Goal: Information Seeking & Learning: Learn about a topic

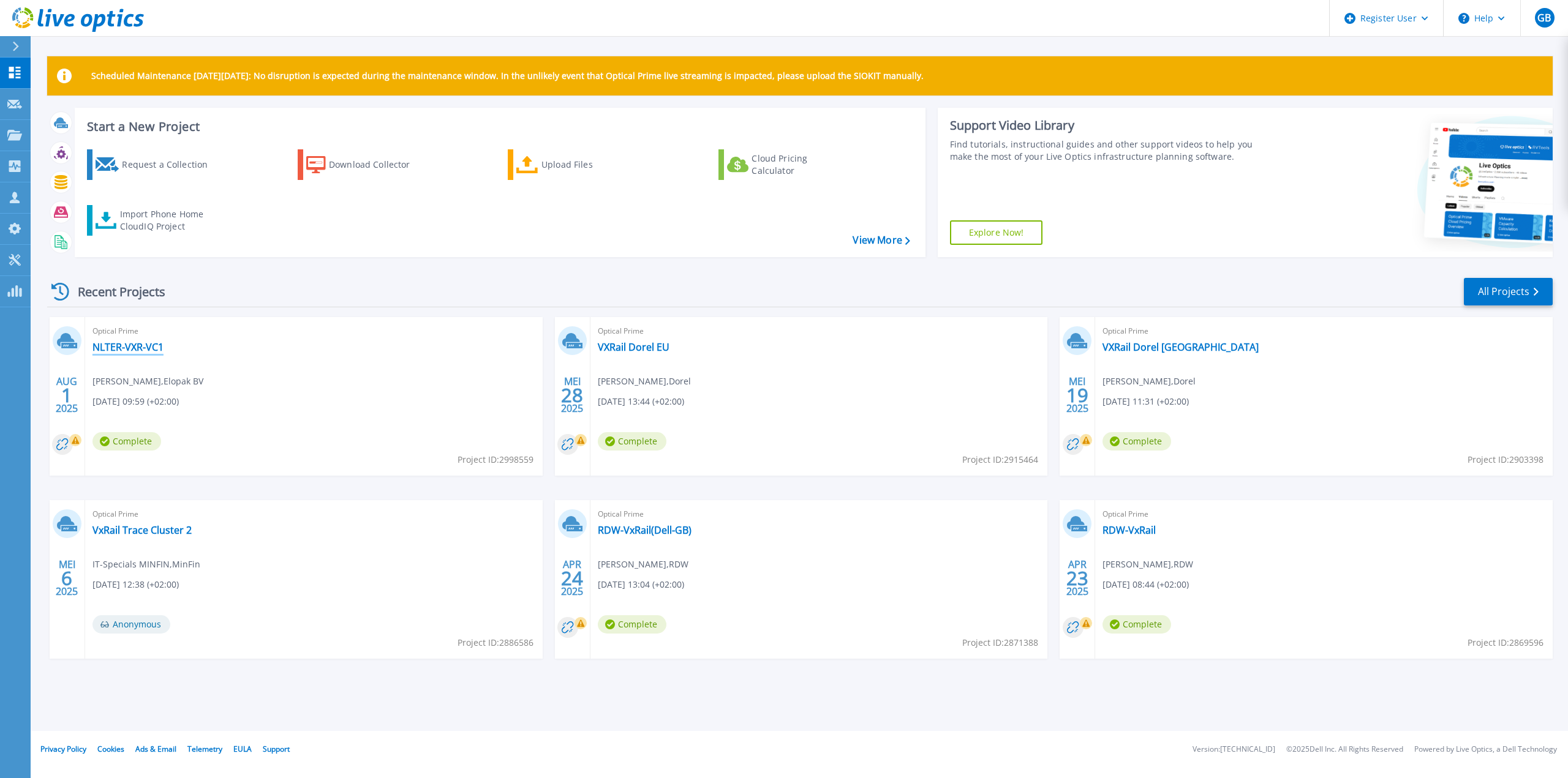
click at [132, 347] on link "NLTER-VXR-VC1" at bounding box center [128, 347] width 71 height 12
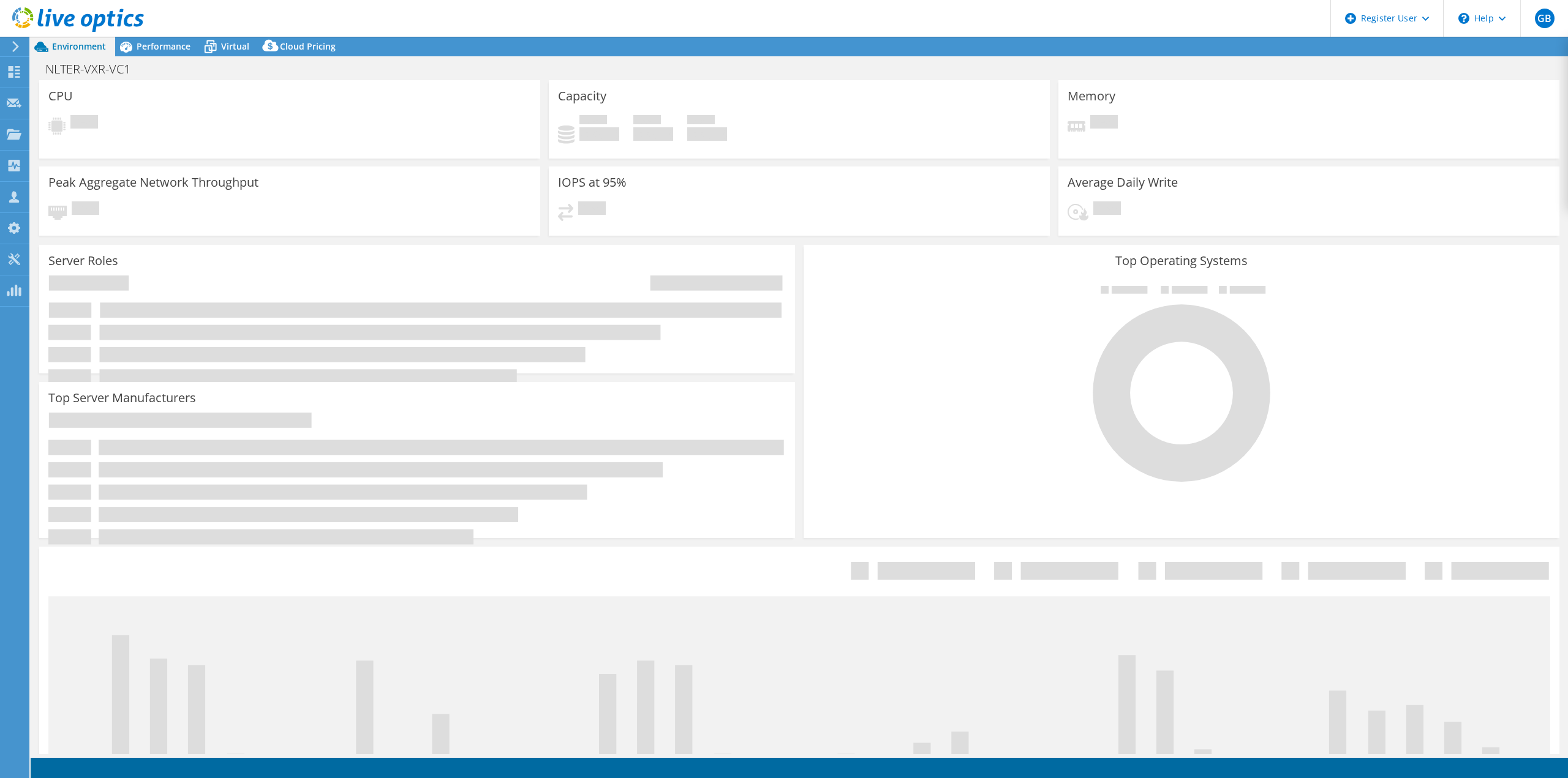
select select "USD"
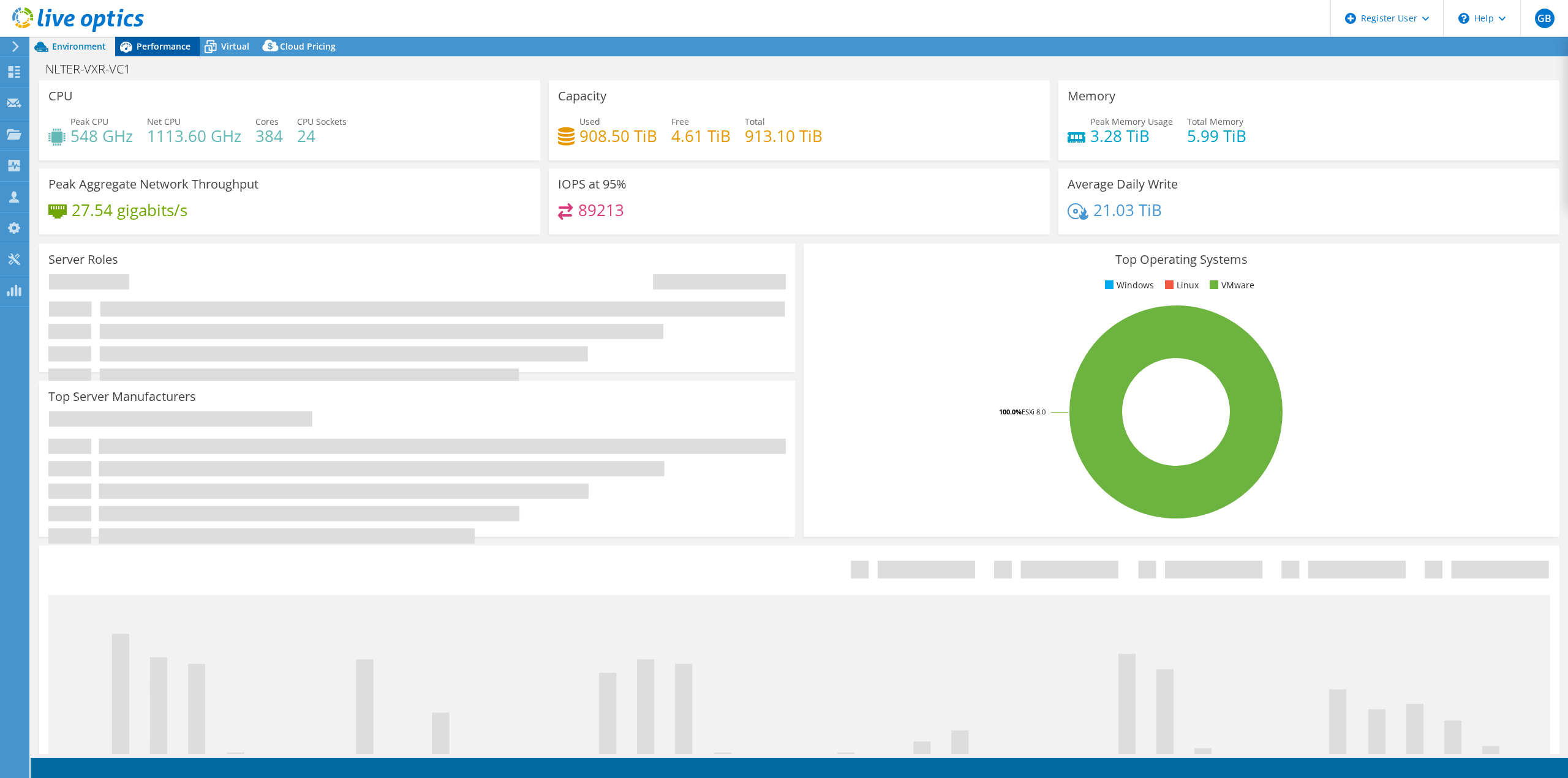
click at [167, 48] on span "Performance" at bounding box center [164, 46] width 54 height 12
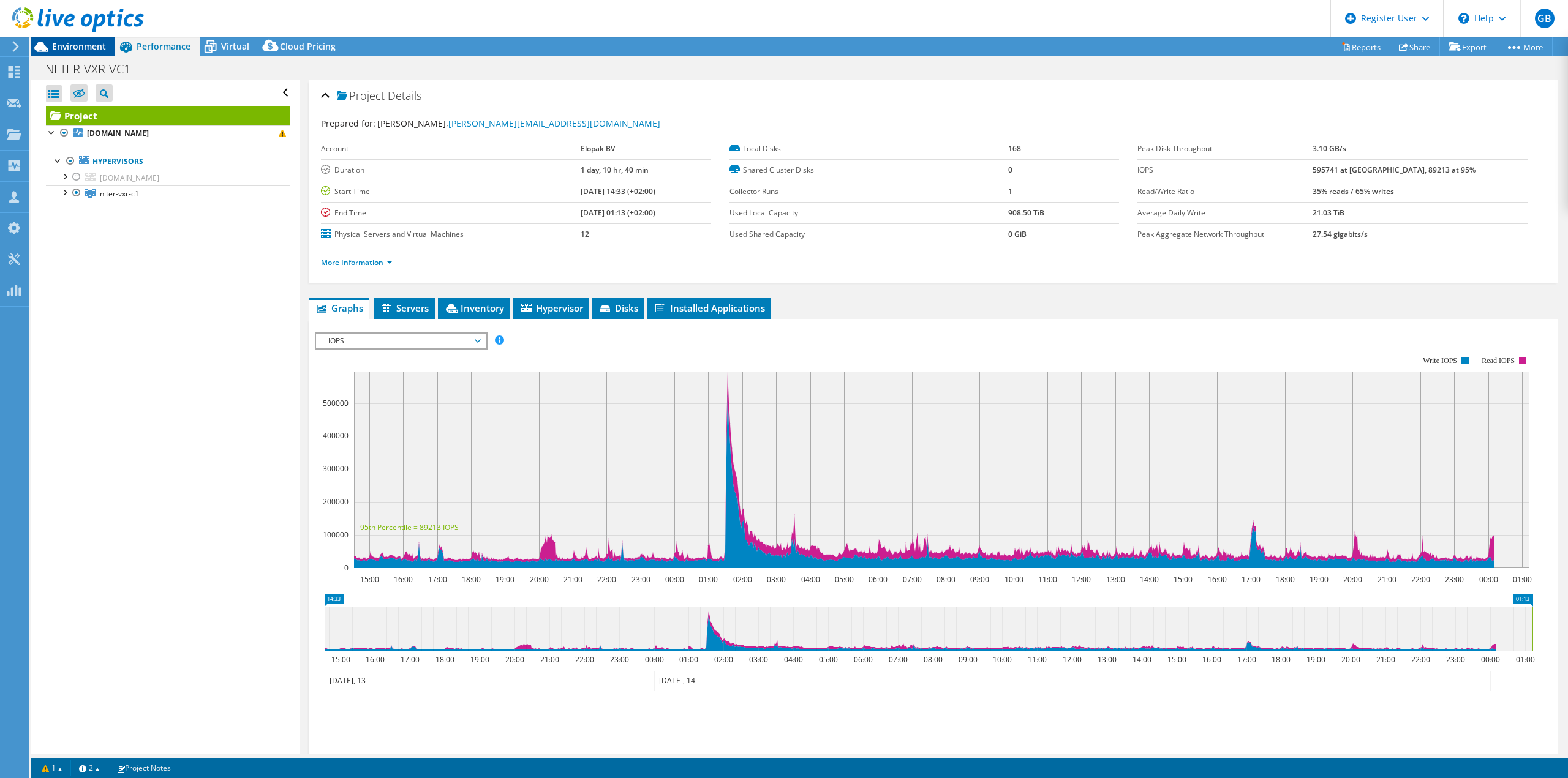
click at [81, 46] on span "Environment" at bounding box center [79, 46] width 54 height 12
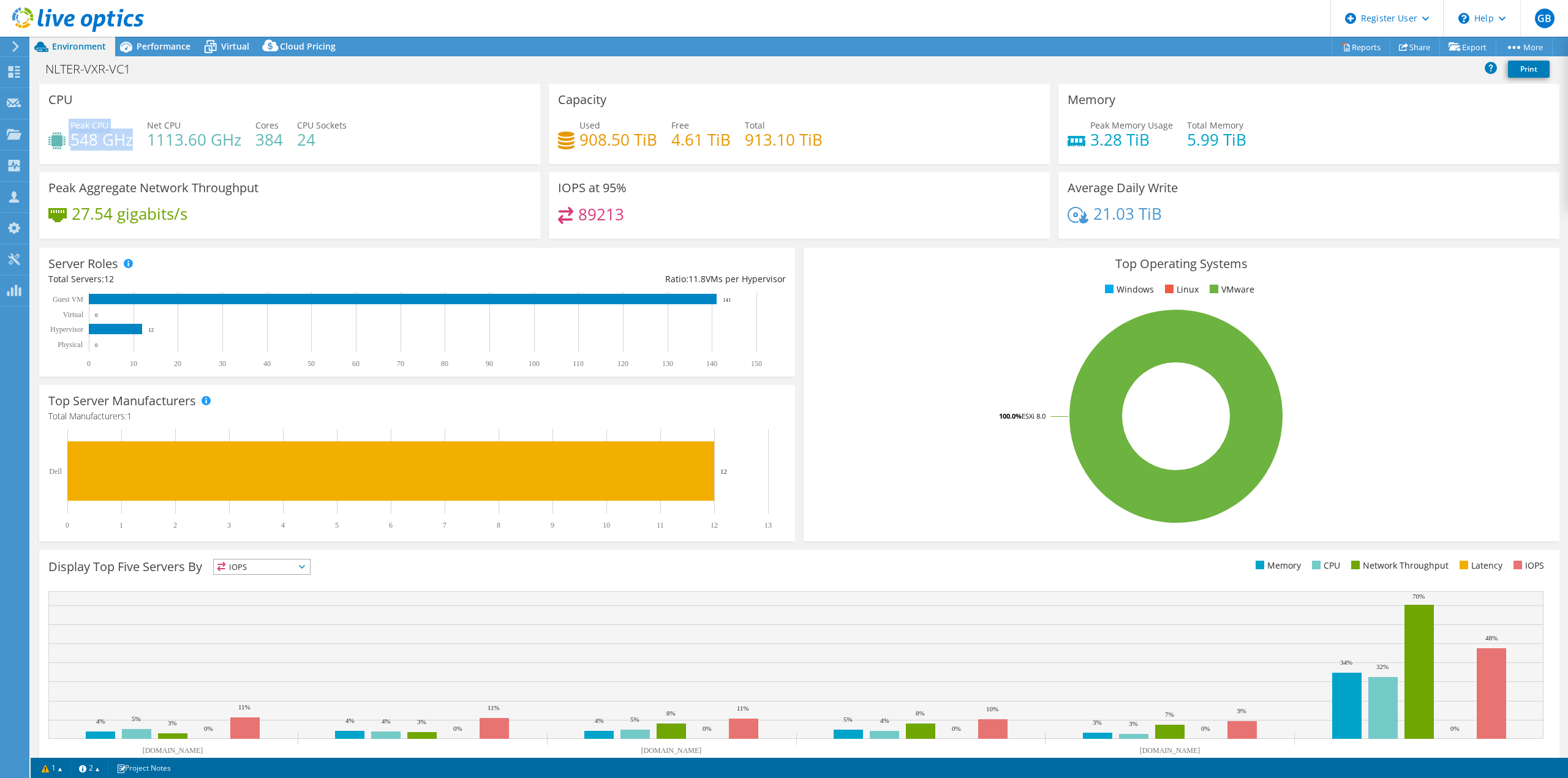
drag, startPoint x: 129, startPoint y: 144, endPoint x: 64, endPoint y: 149, distance: 65.2
click at [64, 149] on div "Peak CPU 548 GHz Net CPU 1113.60 GHz Cores 384 CPU Sockets 24" at bounding box center [289, 138] width 483 height 40
drag, startPoint x: 64, startPoint y: 149, endPoint x: 72, endPoint y: 146, distance: 8.5
click at [67, 148] on div "Peak CPU 548 GHz Net CPU 1113.60 GHz Cores 384 CPU Sockets 24" at bounding box center [289, 138] width 483 height 40
drag, startPoint x: 133, startPoint y: 142, endPoint x: 72, endPoint y: 127, distance: 62.8
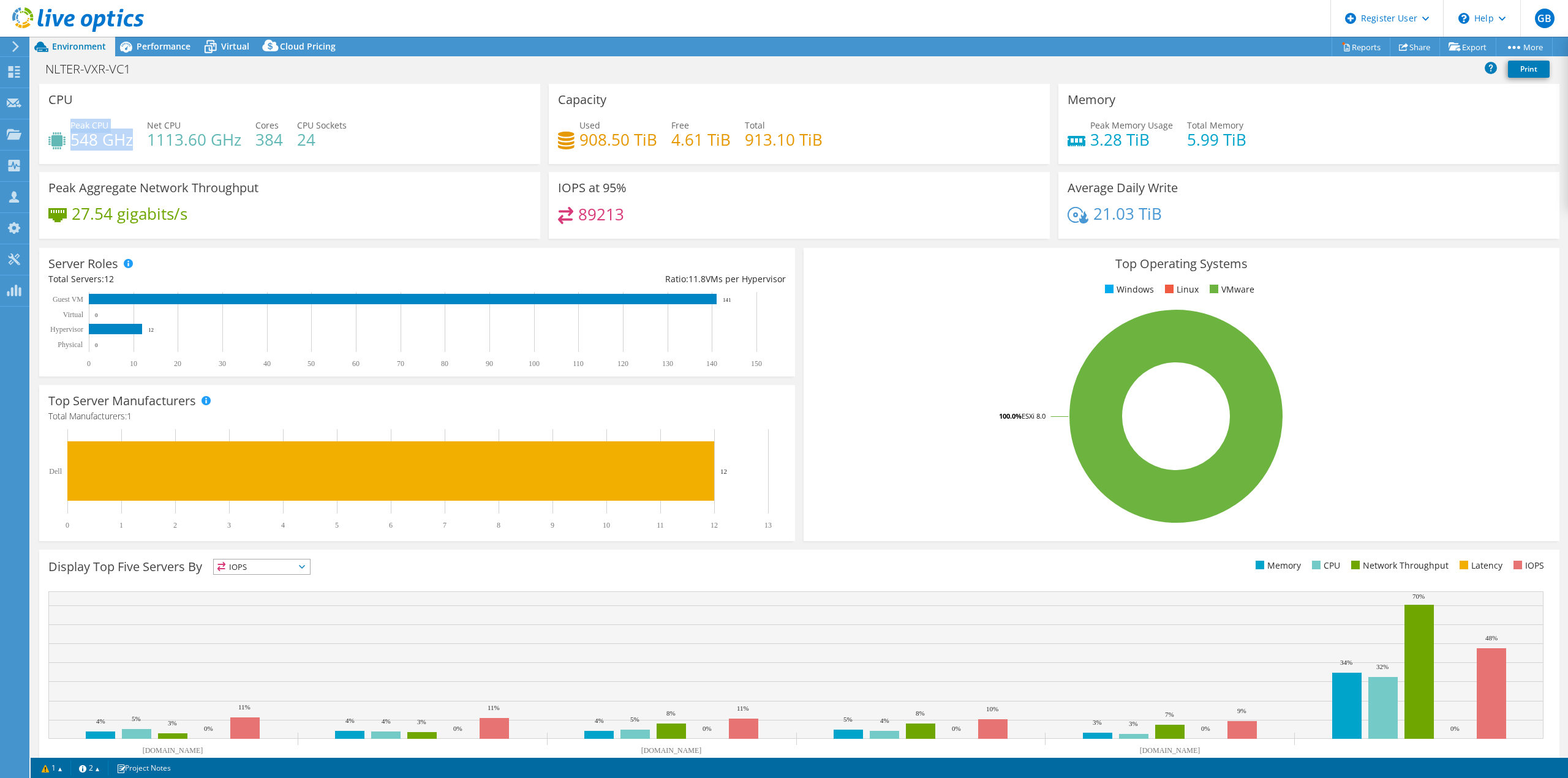
click at [72, 127] on div "Peak CPU 548 GHz" at bounding box center [102, 133] width 63 height 28
click at [97, 143] on h4 "548 GHz" at bounding box center [102, 139] width 63 height 13
drag, startPoint x: 129, startPoint y: 139, endPoint x: 71, endPoint y: 127, distance: 59.2
click at [71, 127] on div "Peak CPU 548 GHz" at bounding box center [102, 133] width 63 height 28
click at [126, 146] on h4 "548 GHz" at bounding box center [102, 139] width 63 height 13
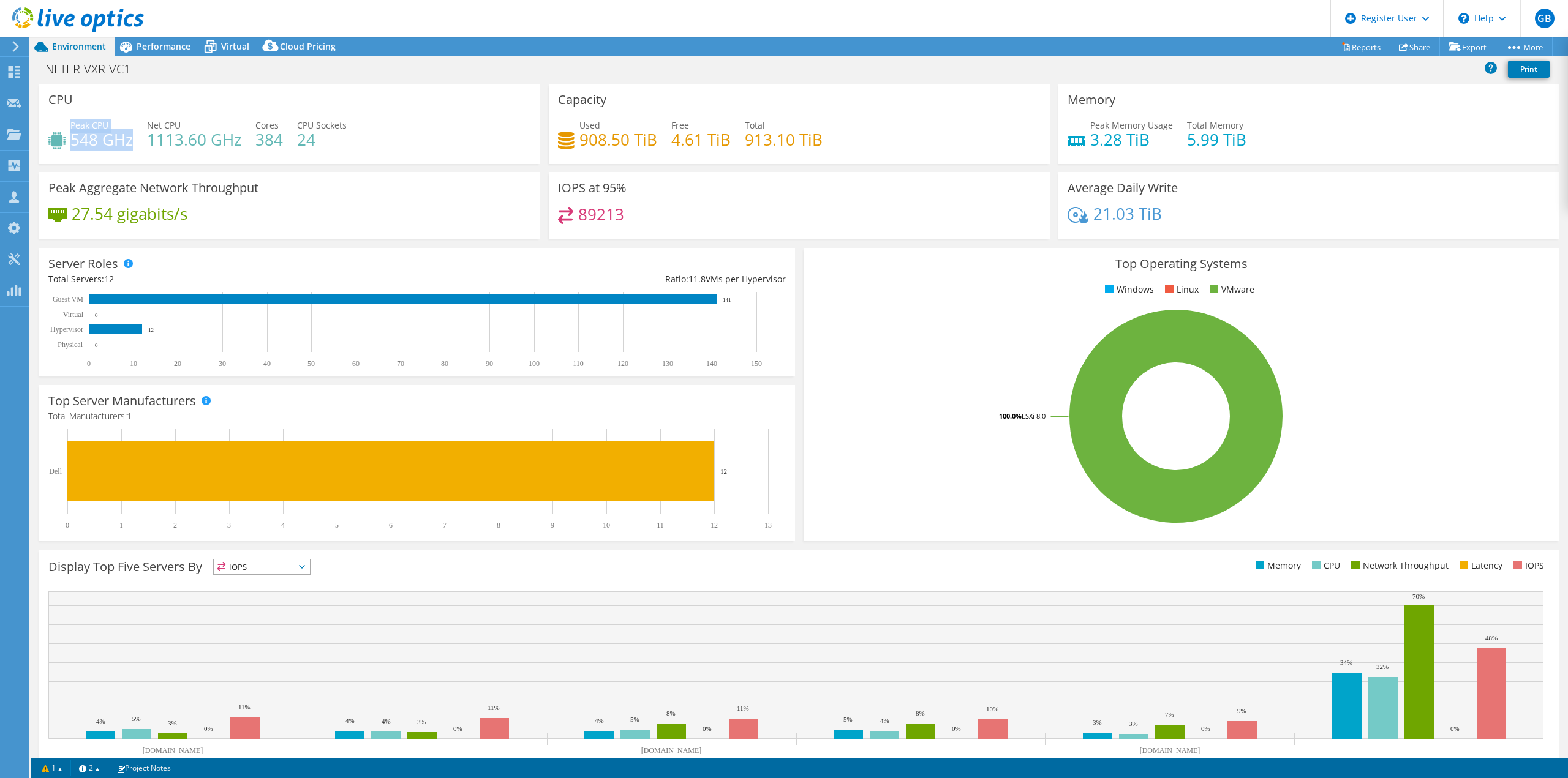
click at [105, 127] on span "Peak CPU" at bounding box center [89, 125] width 38 height 12
click at [150, 51] on span "Performance" at bounding box center [164, 46] width 54 height 12
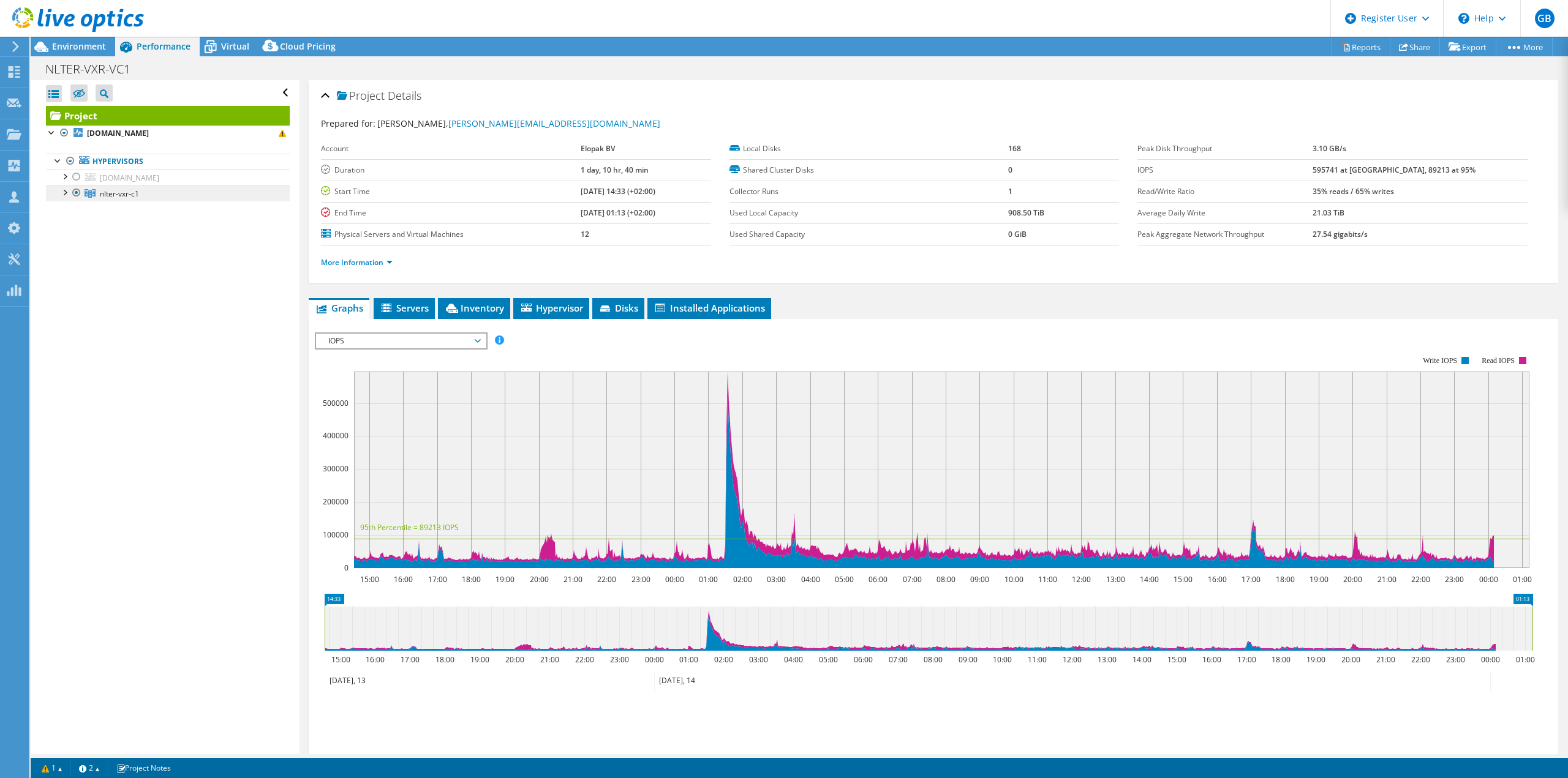
click at [122, 189] on span "nlter-vxr-c1" at bounding box center [119, 193] width 40 height 10
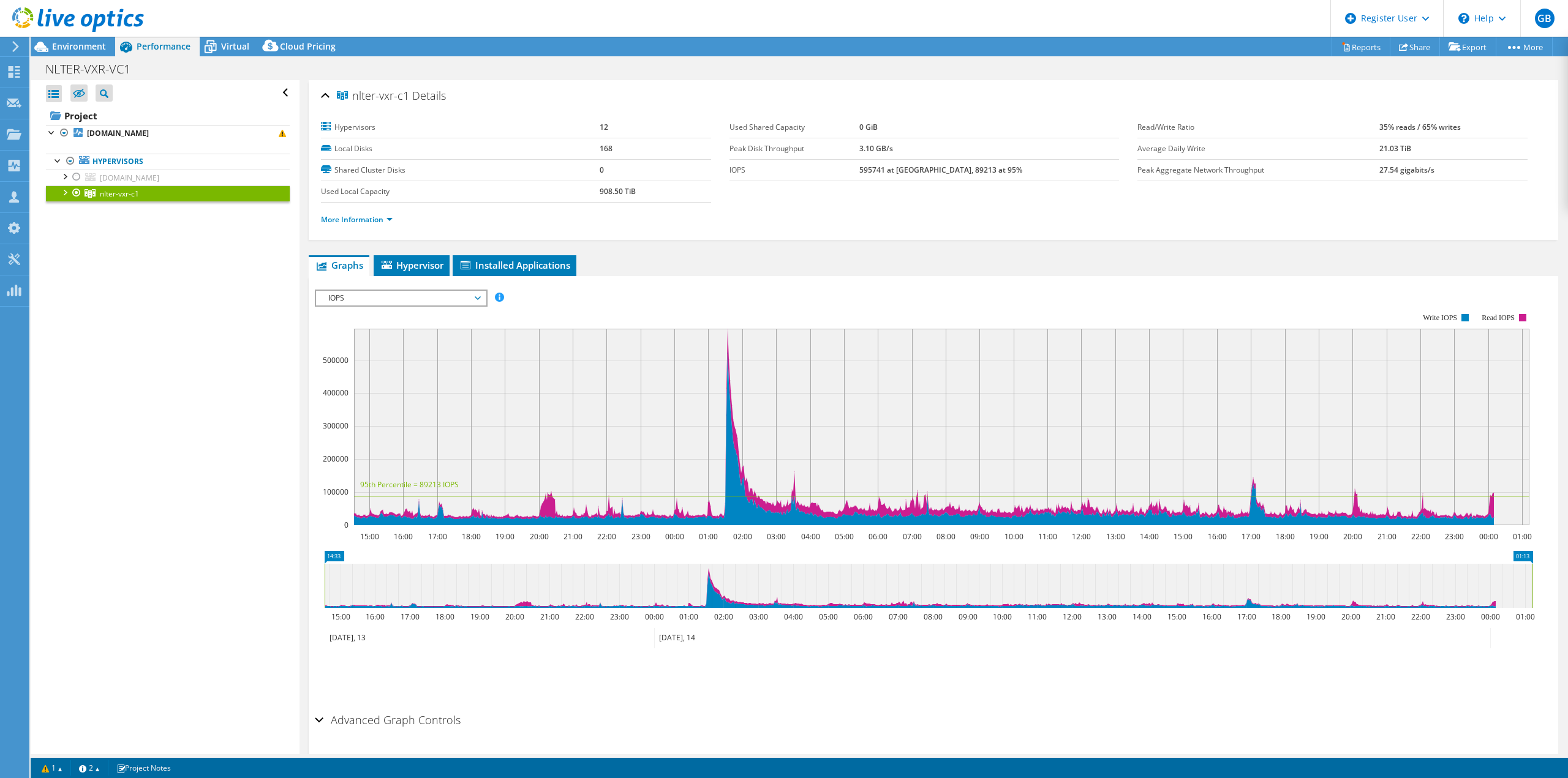
click at [360, 295] on span "IOPS" at bounding box center [401, 298] width 157 height 15
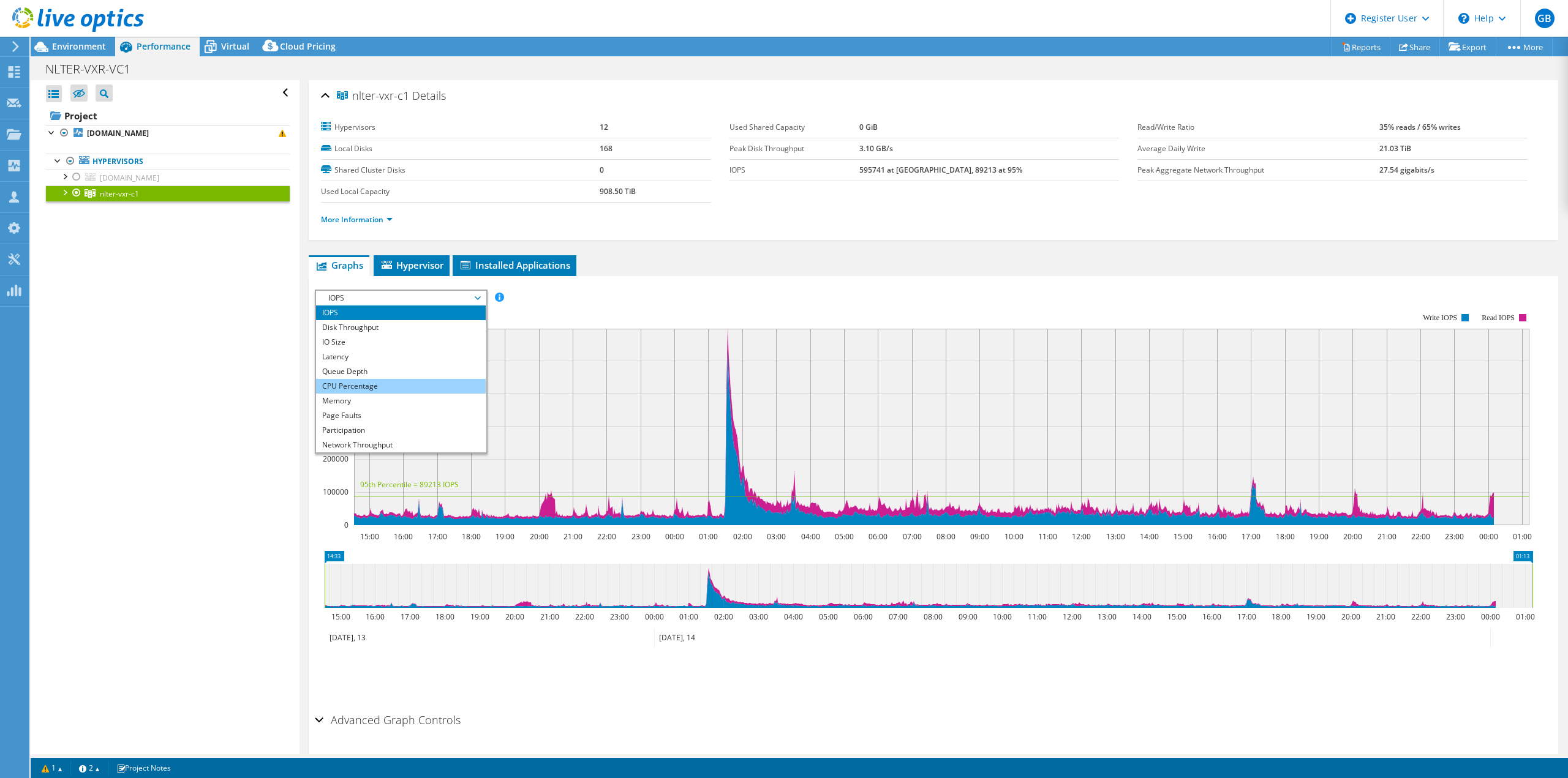
click at [365, 384] on li "CPU Percentage" at bounding box center [401, 386] width 170 height 15
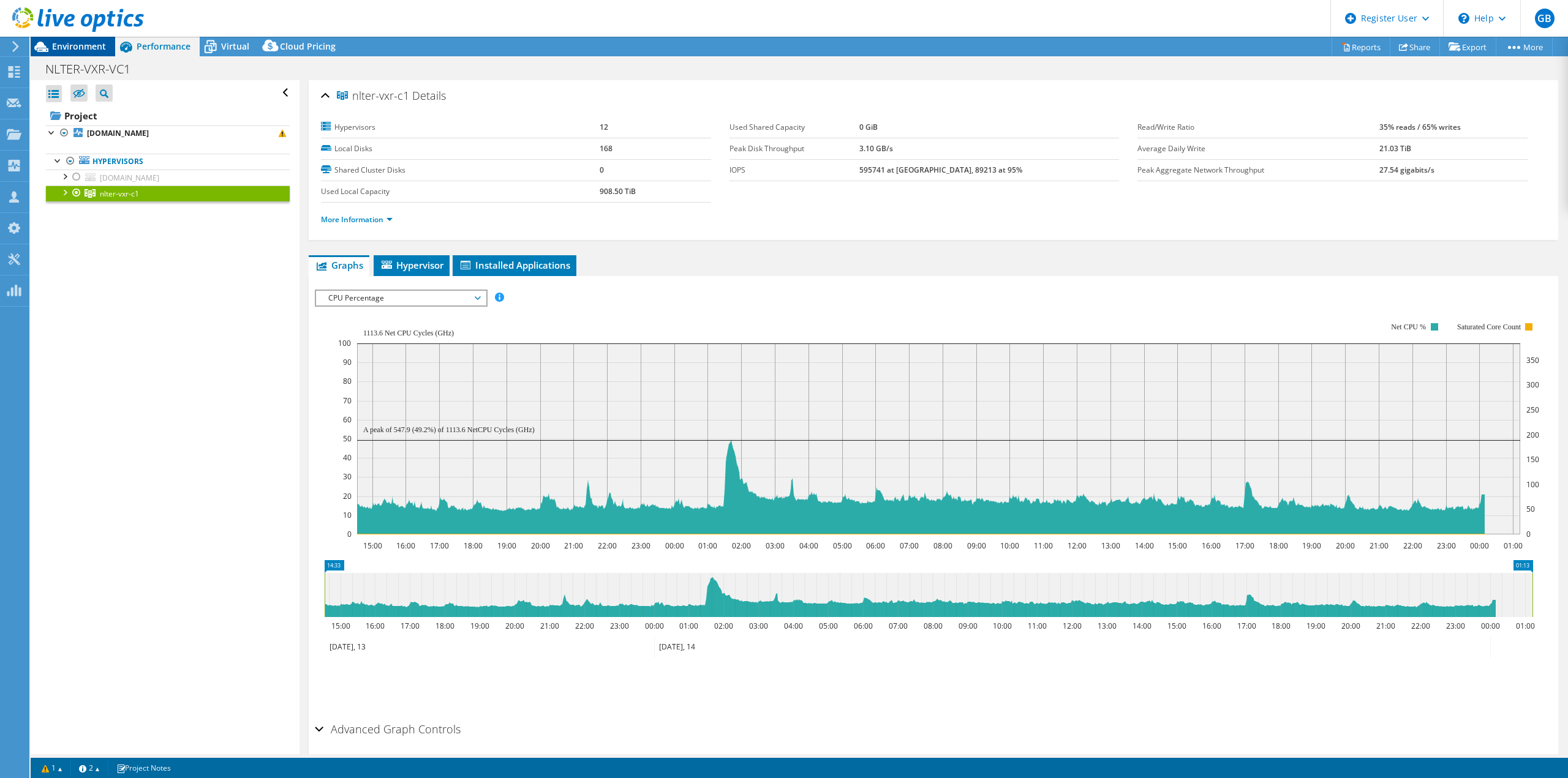
drag, startPoint x: 89, startPoint y: 47, endPoint x: 108, endPoint y: 49, distance: 19.1
click at [89, 47] on span "Environment" at bounding box center [79, 46] width 54 height 12
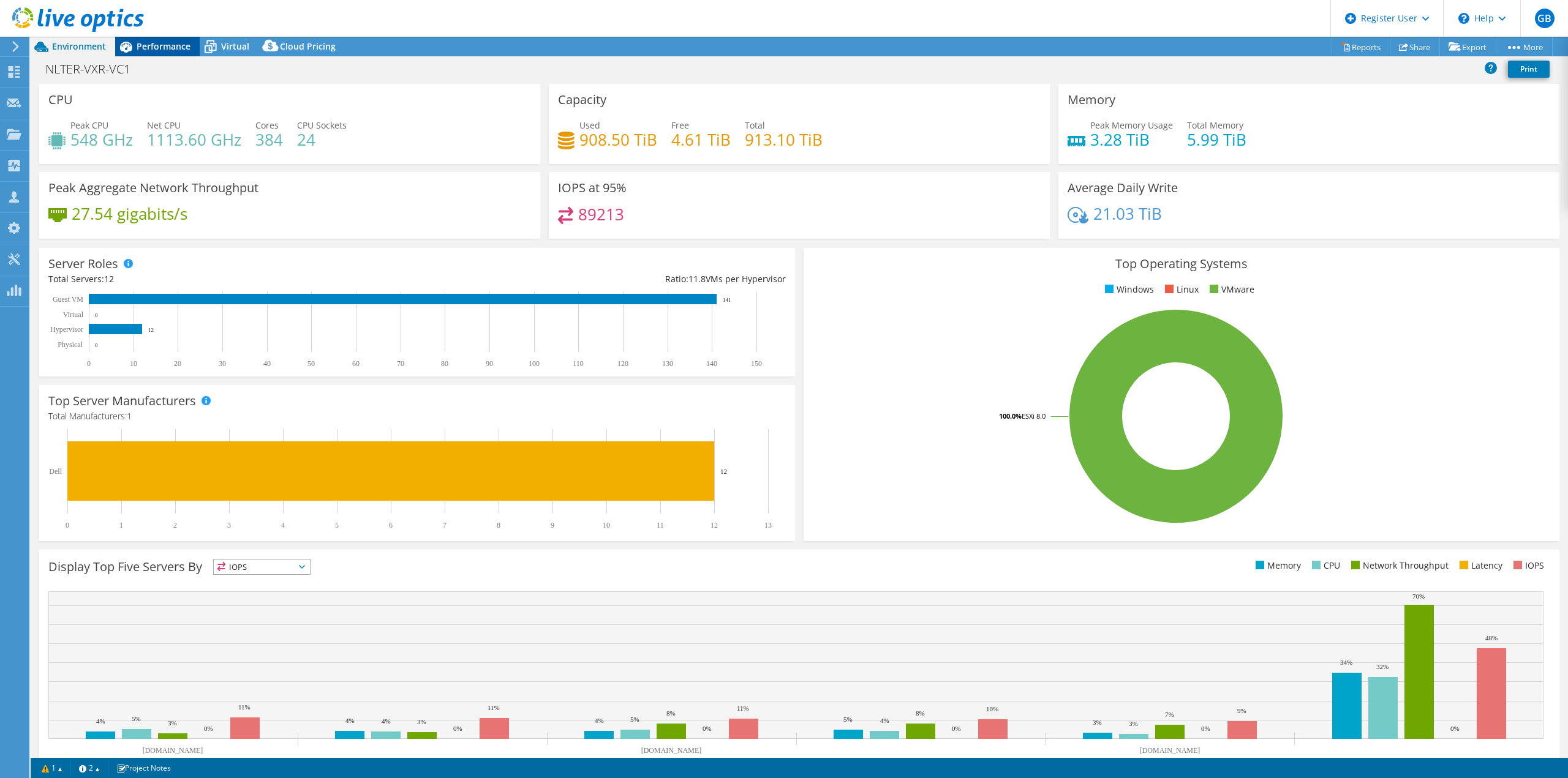
click at [160, 48] on span "Performance" at bounding box center [164, 46] width 54 height 12
